Goal: Information Seeking & Learning: Learn about a topic

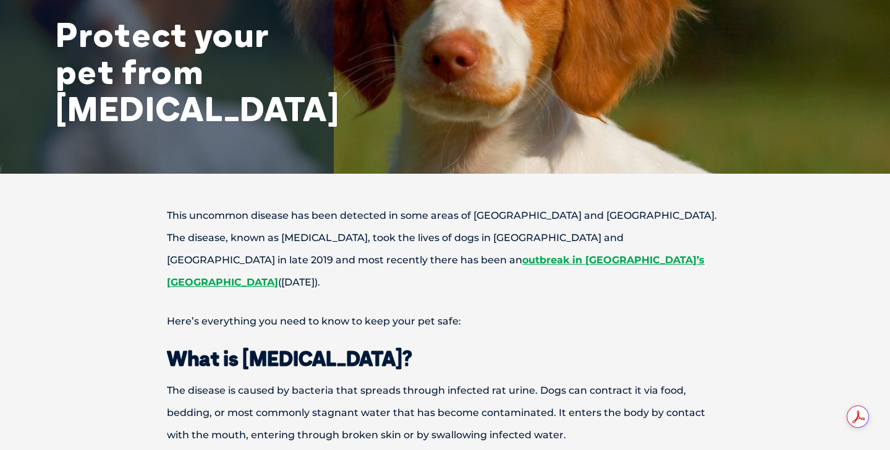
scroll to position [169, 0]
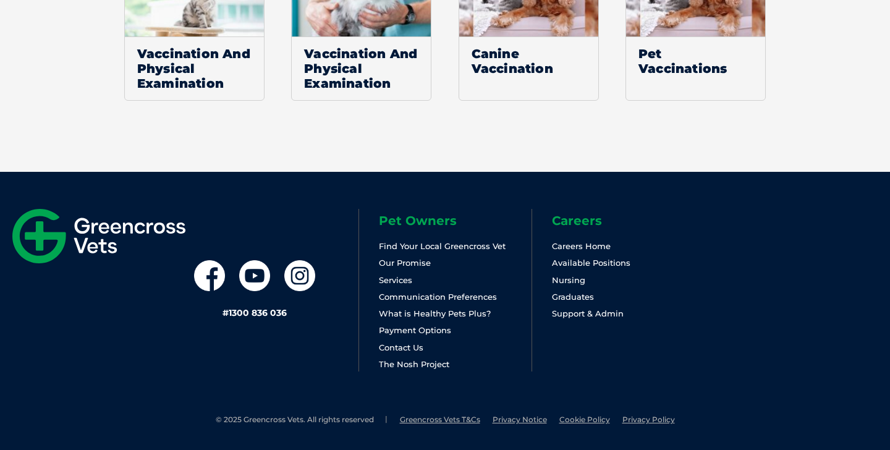
scroll to position [2115, 0]
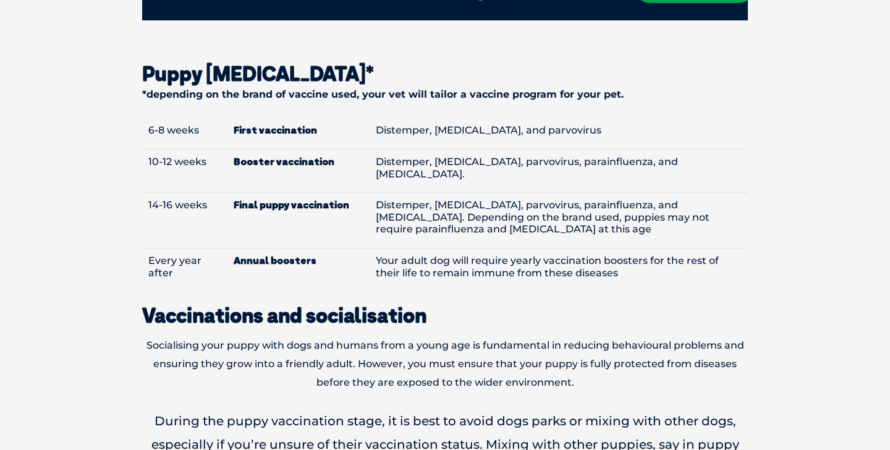
scroll to position [1459, 0]
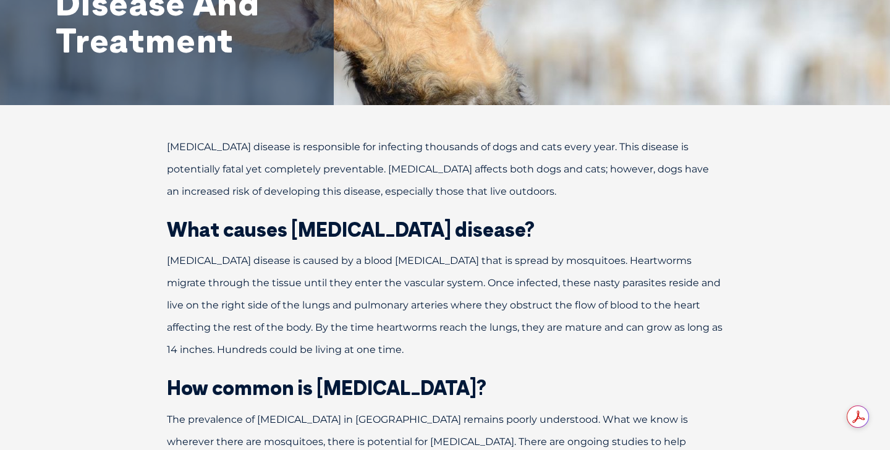
scroll to position [242, 0]
